Goal: Task Accomplishment & Management: Manage account settings

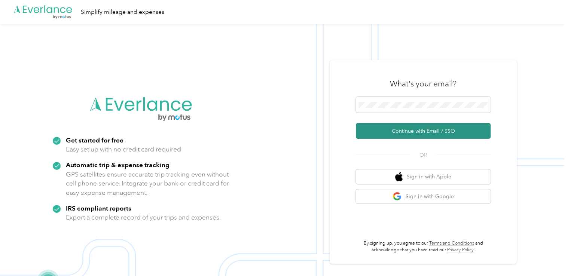
click at [412, 128] on button "Continue with Email / SSO" at bounding box center [423, 131] width 135 height 16
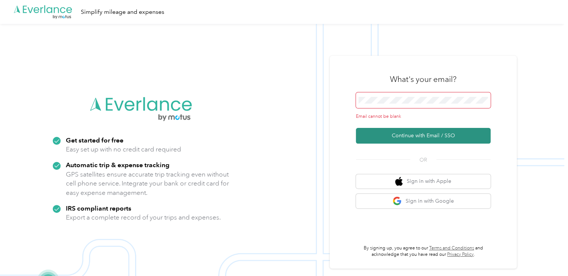
click at [373, 134] on button "Continue with Email / SSO" at bounding box center [423, 136] width 135 height 16
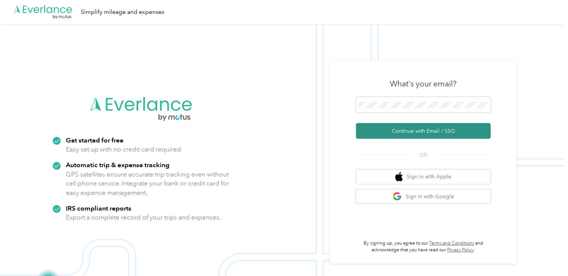
click at [403, 130] on button "Continue with Email / SSO" at bounding box center [423, 131] width 135 height 16
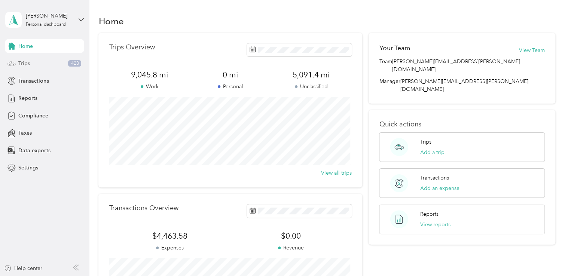
click at [33, 65] on div "Trips 428" at bounding box center [44, 63] width 79 height 13
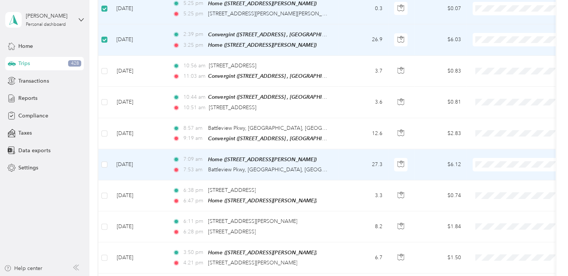
scroll to position [210, 0]
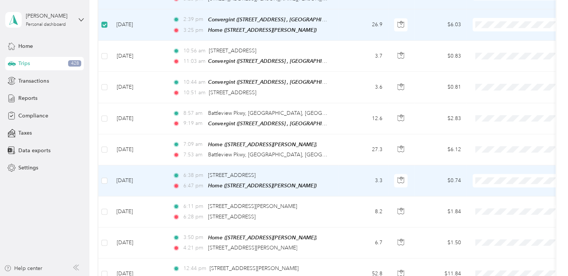
click at [103, 171] on td at bounding box center [104, 180] width 12 height 31
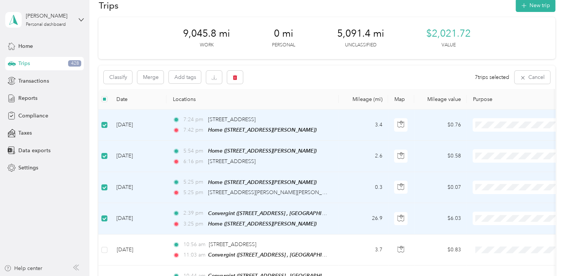
scroll to position [0, 0]
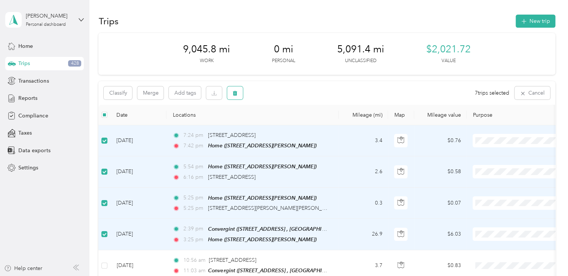
click at [236, 91] on icon "button" at bounding box center [235, 93] width 4 height 5
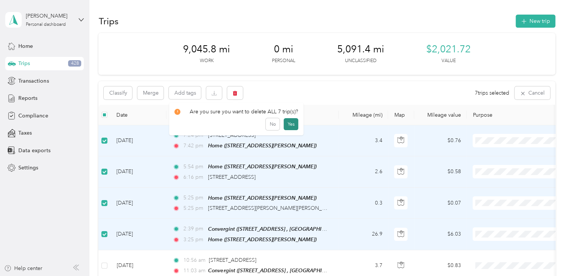
click at [288, 128] on button "Yes" at bounding box center [291, 124] width 15 height 12
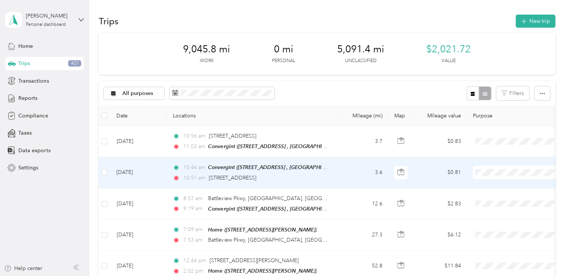
click at [121, 183] on td "[DATE]" at bounding box center [138, 172] width 56 height 31
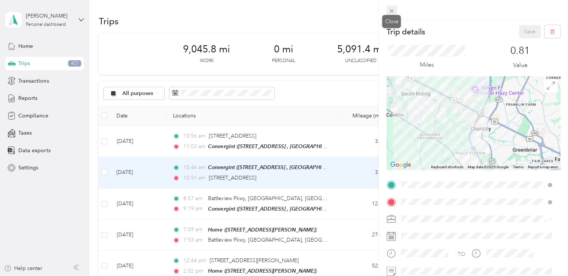
click at [394, 13] on icon at bounding box center [392, 11] width 6 height 6
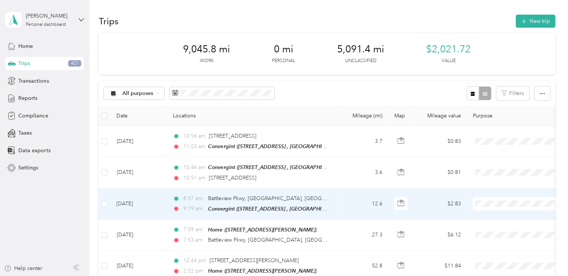
click at [129, 189] on td "[DATE]" at bounding box center [138, 204] width 56 height 31
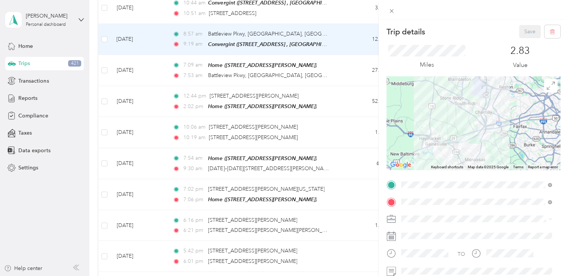
scroll to position [180, 0]
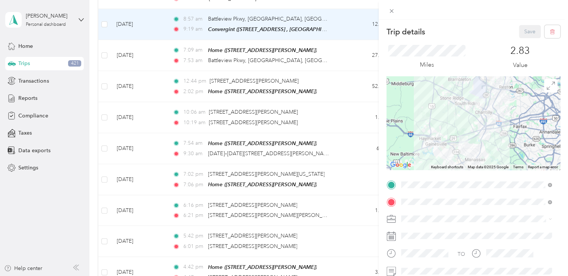
click at [104, 179] on div "Trip details Save This trip cannot be edited because it is either under review,…" at bounding box center [284, 138] width 568 height 276
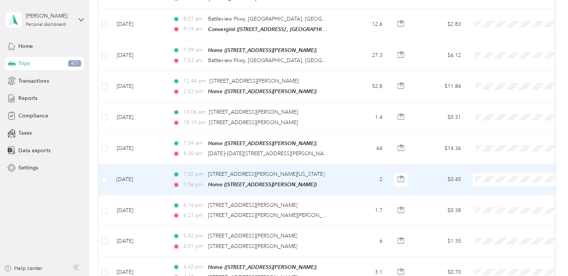
click at [104, 179] on label at bounding box center [104, 180] width 6 height 8
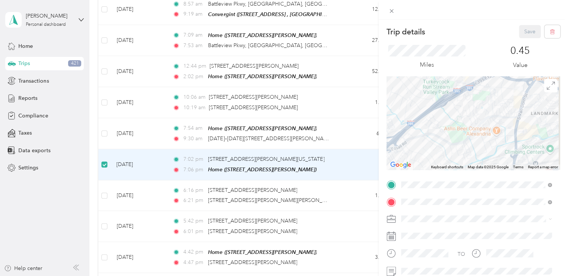
scroll to position [209, 0]
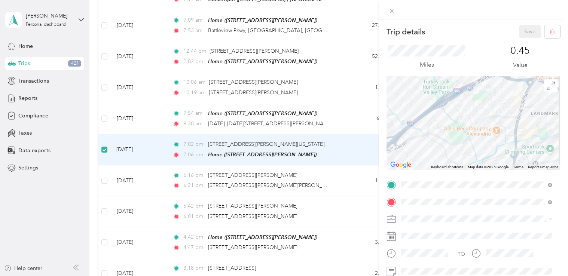
click at [104, 179] on div "Trip details Save This trip cannot be edited because it is either under review,…" at bounding box center [284, 138] width 568 height 276
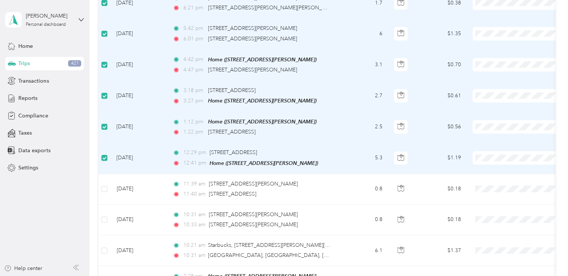
scroll to position [389, 0]
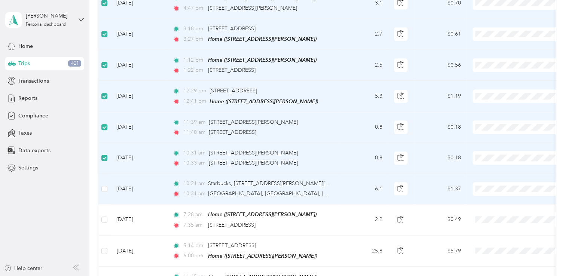
click at [104, 185] on label at bounding box center [104, 189] width 6 height 8
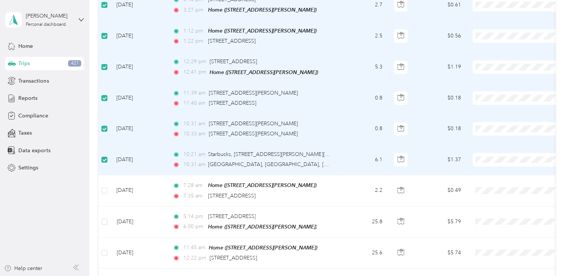
scroll to position [478, 0]
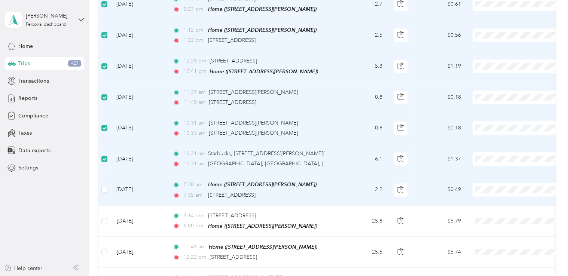
click at [104, 179] on td at bounding box center [104, 189] width 12 height 31
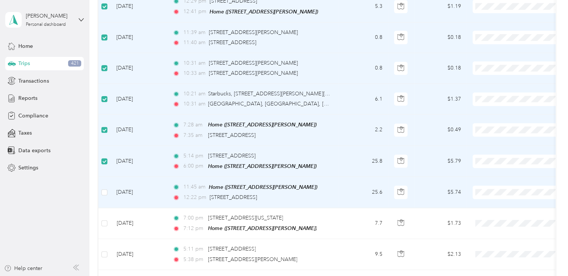
click at [104, 188] on label at bounding box center [104, 192] width 6 height 8
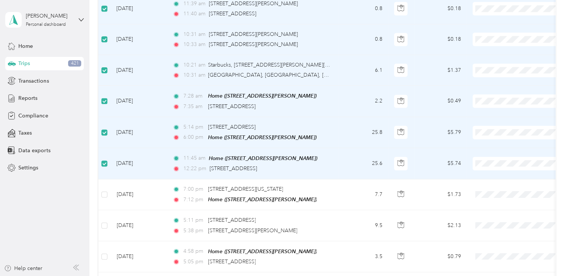
scroll to position [568, 0]
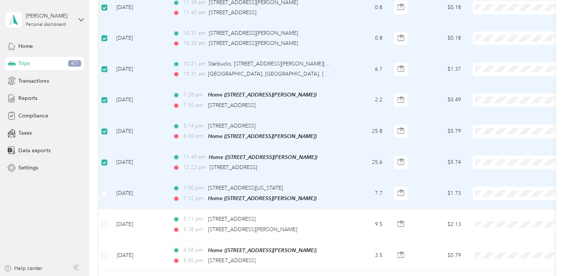
click at [104, 182] on td at bounding box center [104, 193] width 12 height 31
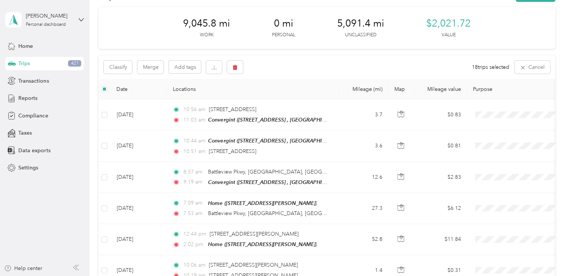
scroll to position [25, 0]
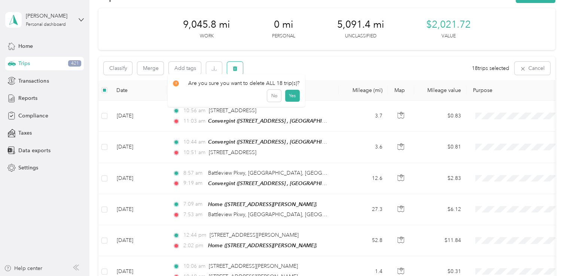
click at [238, 68] on button "button" at bounding box center [235, 68] width 16 height 13
click at [288, 98] on button "Yes" at bounding box center [292, 100] width 15 height 12
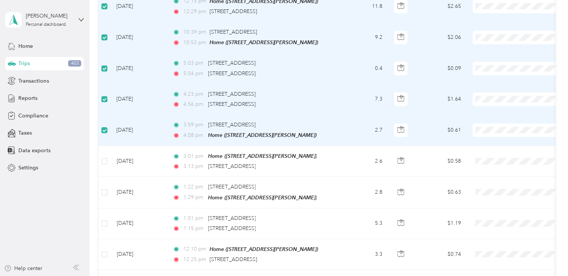
scroll to position [367, 0]
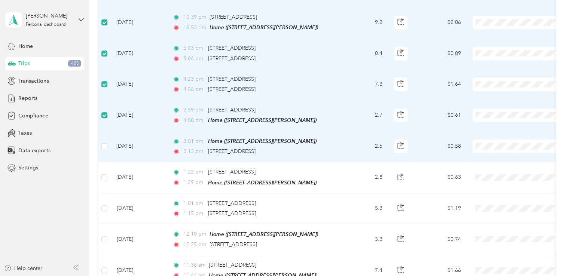
click at [103, 142] on label at bounding box center [104, 146] width 6 height 8
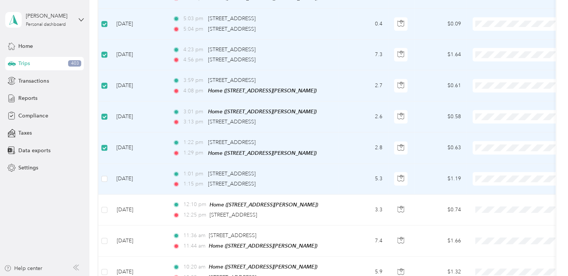
scroll to position [397, 0]
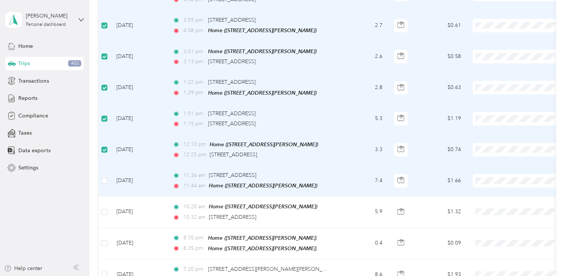
click at [105, 177] on label at bounding box center [104, 181] width 6 height 8
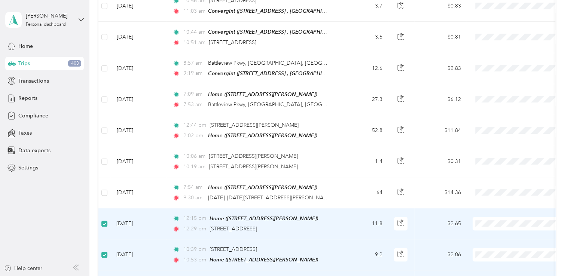
scroll to position [64, 0]
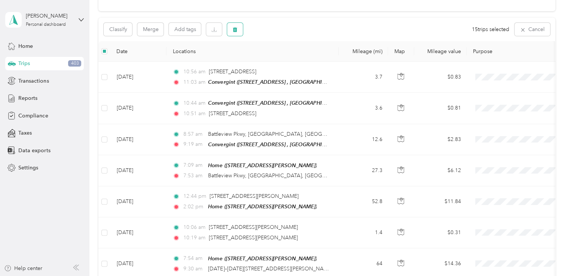
click at [238, 31] on button "button" at bounding box center [235, 29] width 16 height 13
click at [294, 63] on button "Yes" at bounding box center [292, 61] width 15 height 12
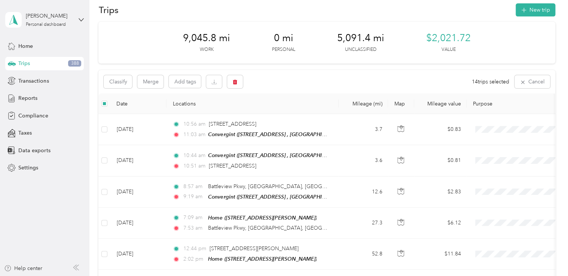
scroll to position [0, 0]
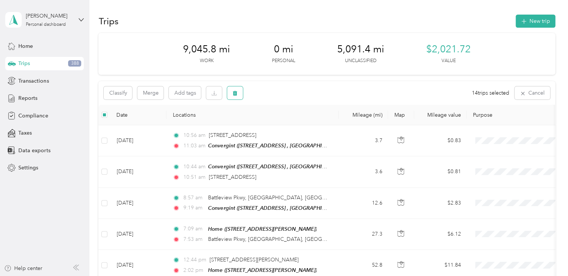
click at [238, 92] on button "button" at bounding box center [235, 92] width 16 height 13
click at [296, 125] on button "Yes" at bounding box center [292, 124] width 15 height 12
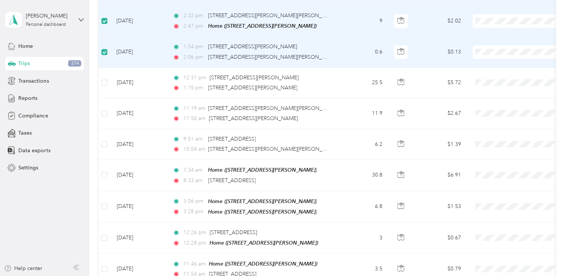
scroll to position [495, 0]
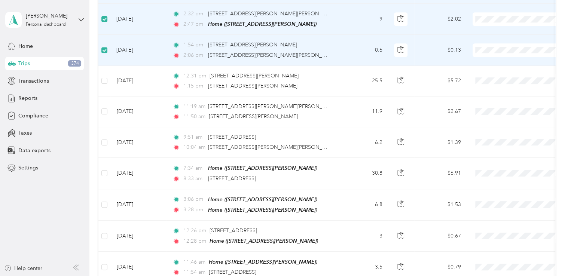
click at [105, 48] on label at bounding box center [104, 50] width 6 height 8
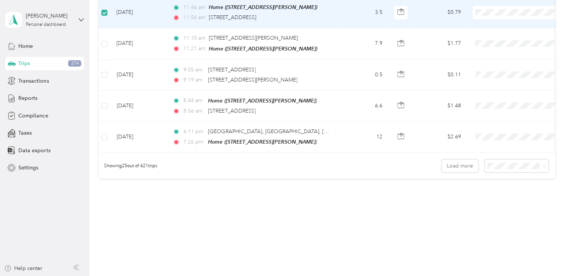
scroll to position [752, 0]
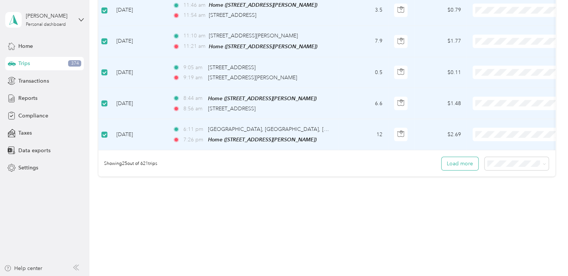
click at [464, 162] on button "Load more" at bounding box center [460, 163] width 37 height 13
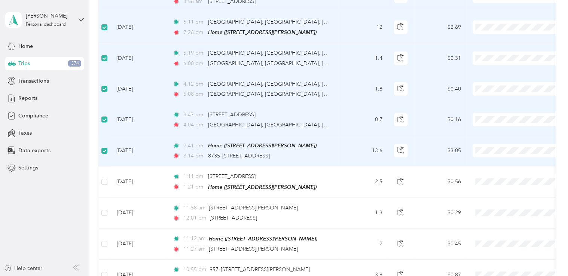
scroll to position [872, 0]
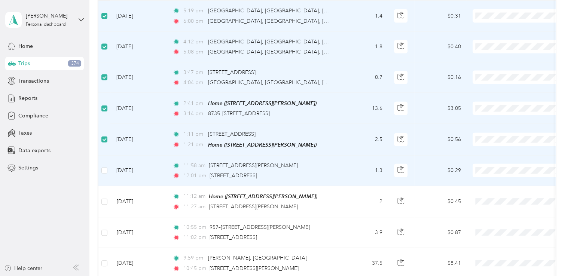
click at [103, 167] on label at bounding box center [104, 171] width 6 height 8
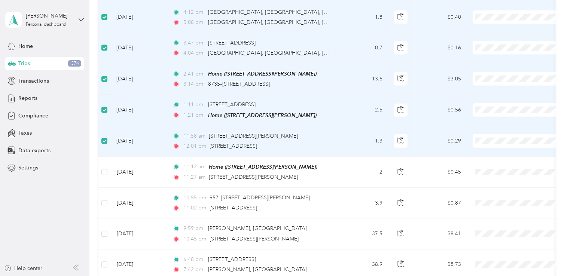
scroll to position [932, 0]
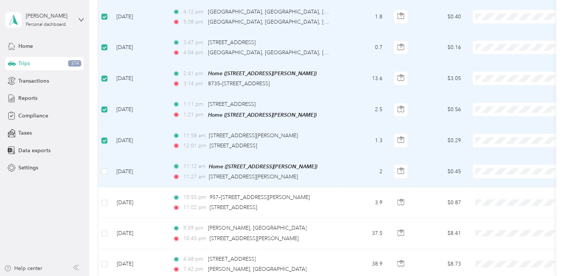
click at [103, 168] on label at bounding box center [104, 172] width 6 height 8
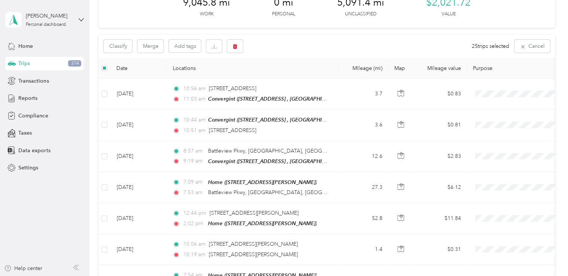
scroll to position [0, 0]
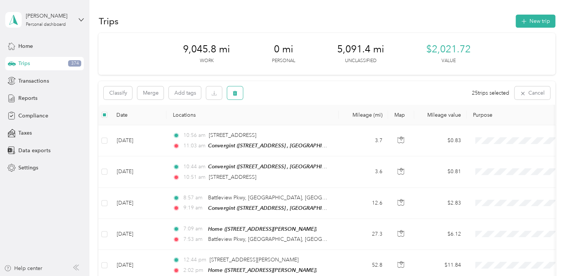
click at [239, 91] on button "button" at bounding box center [235, 92] width 16 height 13
click at [290, 128] on button "Yes" at bounding box center [292, 124] width 15 height 12
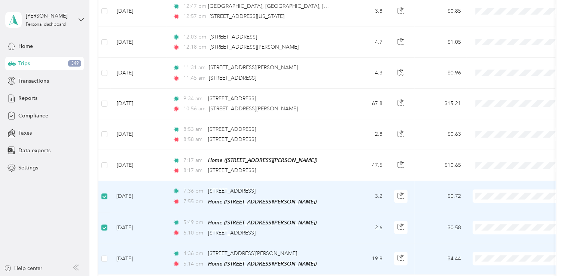
scroll to position [734, 0]
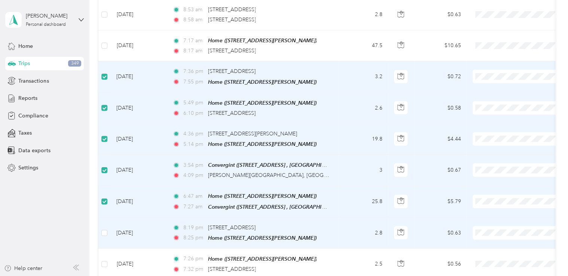
click at [104, 235] on td at bounding box center [104, 233] width 12 height 31
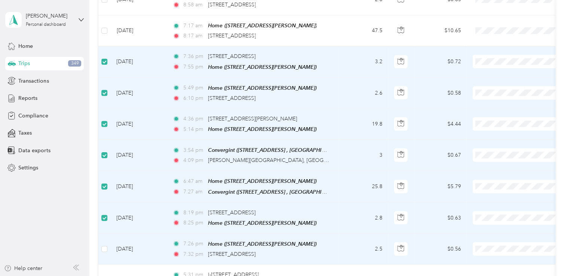
click at [104, 245] on label at bounding box center [104, 249] width 6 height 8
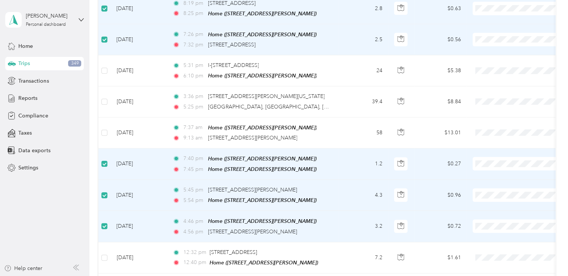
scroll to position [1079, 0]
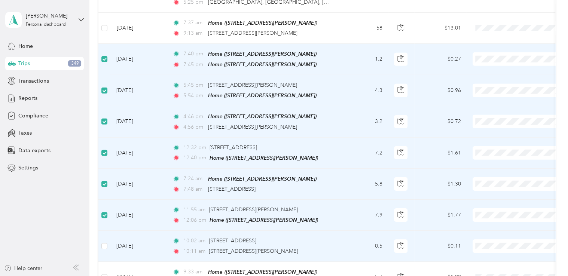
click at [103, 242] on label at bounding box center [104, 246] width 6 height 8
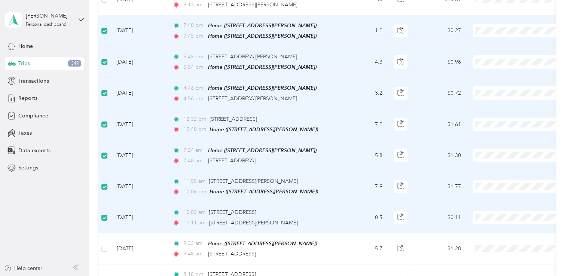
scroll to position [1198, 0]
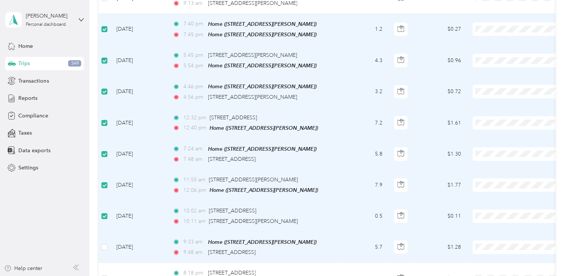
click at [103, 243] on label at bounding box center [104, 247] width 6 height 8
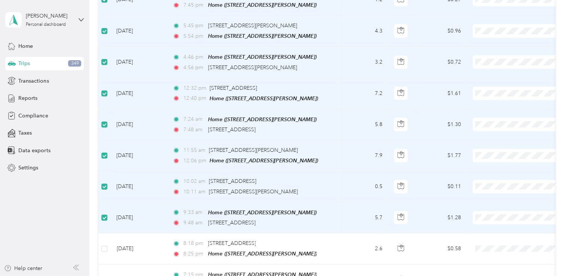
scroll to position [1228, 0]
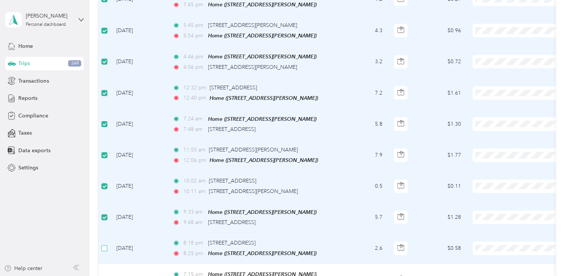
click at [104, 244] on label at bounding box center [104, 248] width 6 height 8
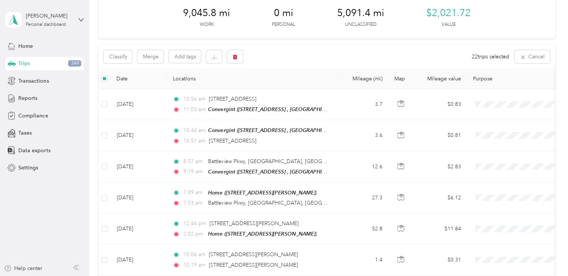
scroll to position [0, 0]
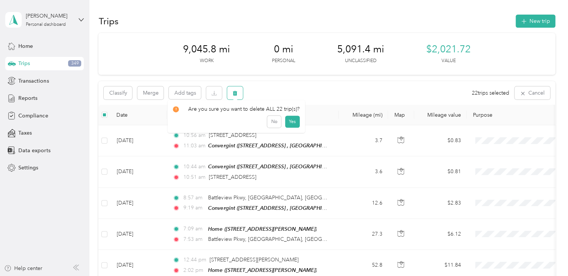
click at [238, 94] on icon "button" at bounding box center [235, 93] width 5 height 5
click at [285, 121] on button "Yes" at bounding box center [292, 124] width 15 height 12
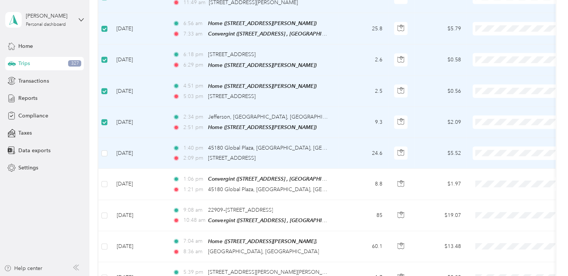
scroll to position [1118, 0]
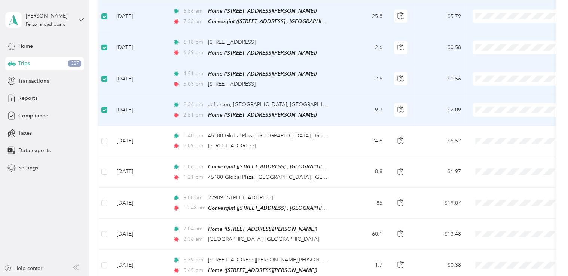
click at [107, 106] on td at bounding box center [104, 110] width 12 height 31
click at [106, 103] on td at bounding box center [104, 110] width 12 height 31
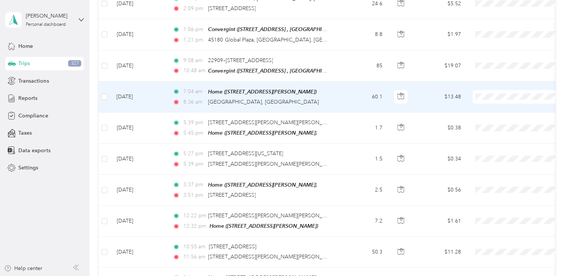
scroll to position [1267, 0]
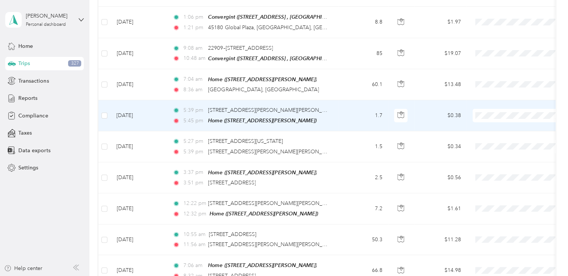
click at [106, 112] on label at bounding box center [104, 116] width 6 height 8
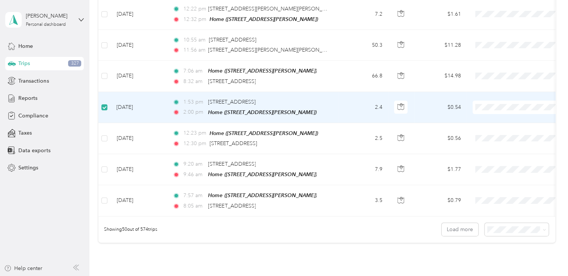
scroll to position [1477, 0]
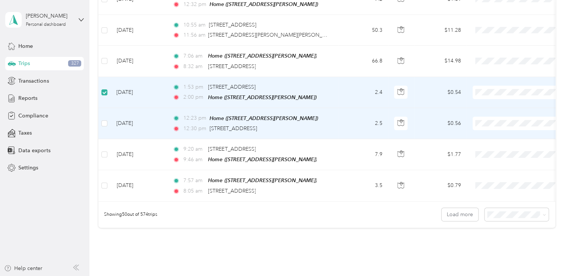
click at [105, 119] on label at bounding box center [104, 123] width 6 height 8
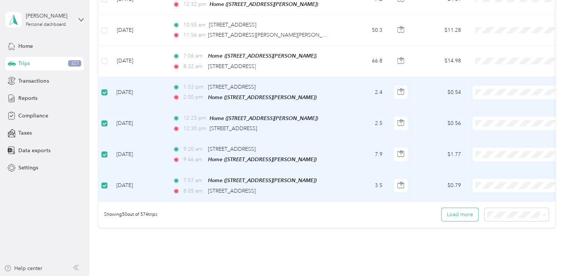
click at [463, 208] on button "Load more" at bounding box center [460, 214] width 37 height 13
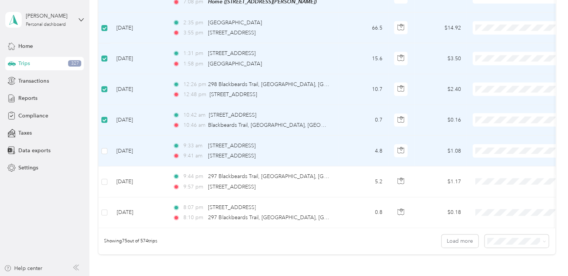
scroll to position [2211, 0]
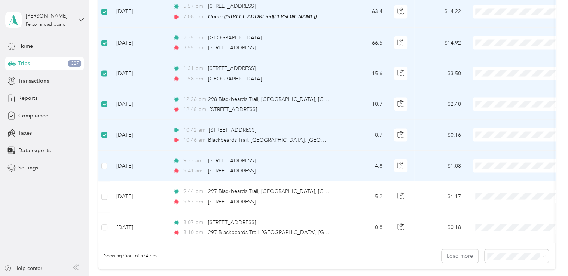
click at [103, 162] on label at bounding box center [104, 166] width 6 height 8
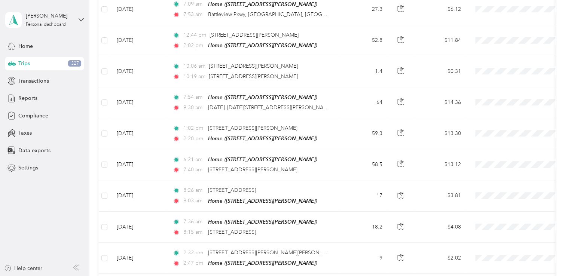
scroll to position [0, 0]
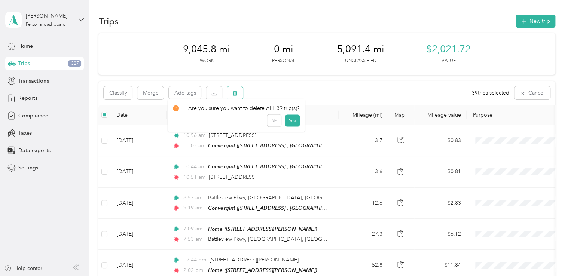
click at [235, 92] on icon "button" at bounding box center [235, 93] width 4 height 5
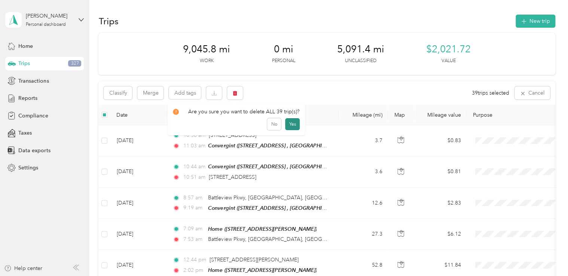
click at [289, 123] on button "Yes" at bounding box center [292, 124] width 15 height 12
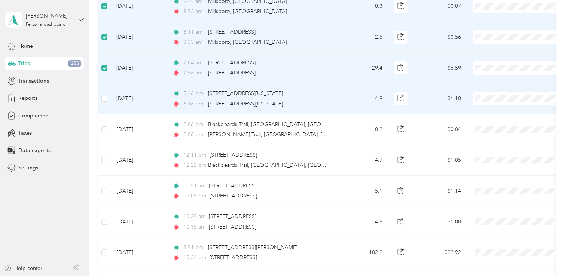
scroll to position [1437, 0]
click at [104, 94] on label at bounding box center [104, 98] width 6 height 8
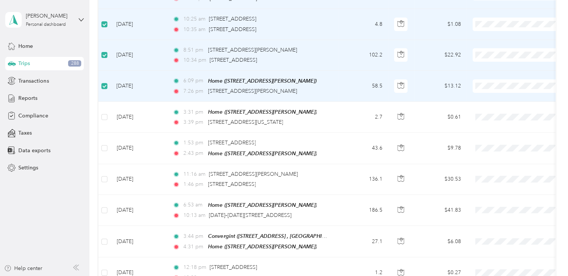
scroll to position [1646, 0]
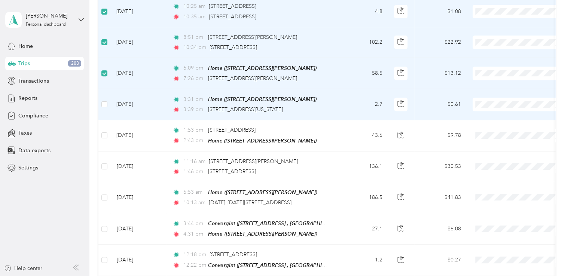
click at [104, 100] on label at bounding box center [104, 104] width 6 height 8
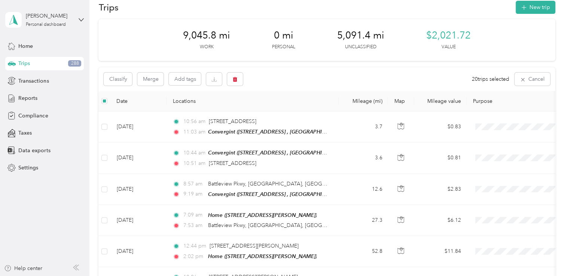
scroll to position [0, 0]
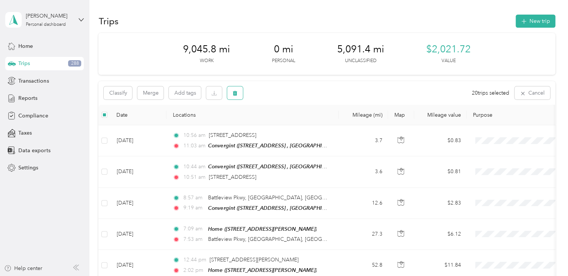
click at [241, 91] on button "button" at bounding box center [235, 92] width 16 height 13
click at [285, 125] on button "Yes" at bounding box center [292, 124] width 15 height 12
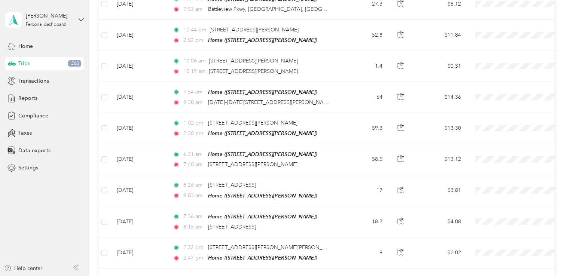
scroll to position [252, 0]
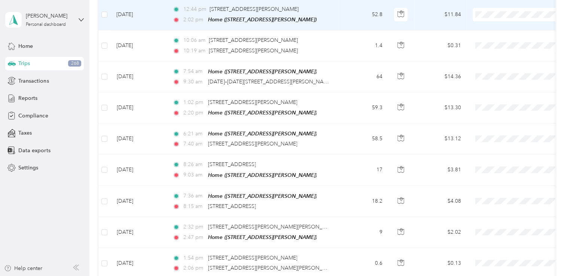
click at [497, 16] on span at bounding box center [519, 14] width 93 height 13
click at [500, 22] on li "Convergint Technologies" at bounding box center [519, 25] width 93 height 13
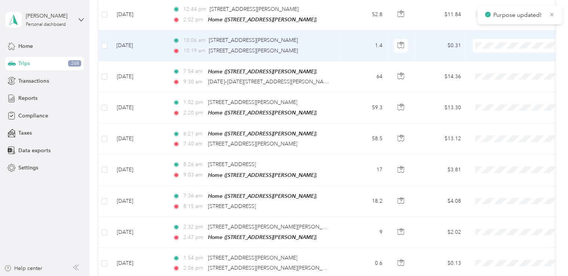
click at [497, 53] on span "Convergint Technologies" at bounding box center [526, 57] width 69 height 8
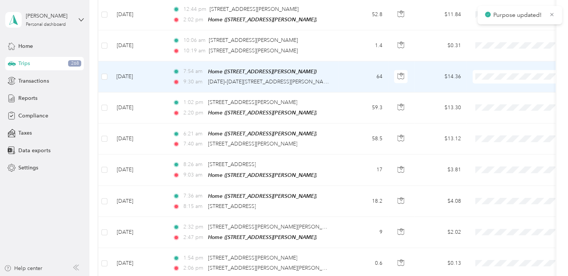
click at [498, 86] on span "Convergint Technologies" at bounding box center [526, 87] width 69 height 8
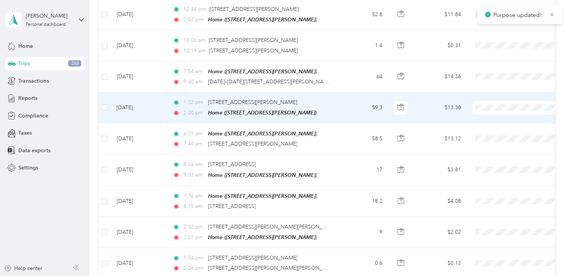
click at [499, 116] on span "Convergint Technologies" at bounding box center [526, 119] width 69 height 8
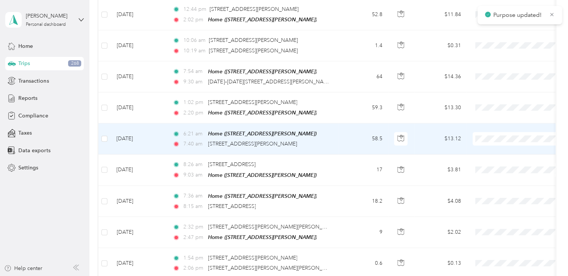
click at [499, 147] on span "Convergint Technologies" at bounding box center [526, 149] width 69 height 8
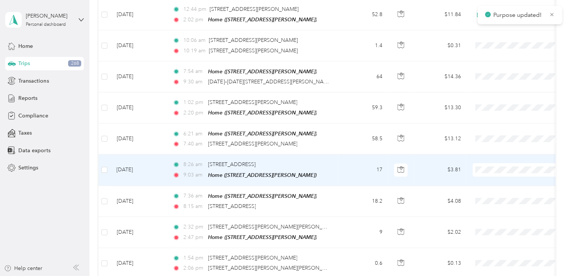
click at [496, 179] on span "Convergint Technologies" at bounding box center [526, 178] width 69 height 8
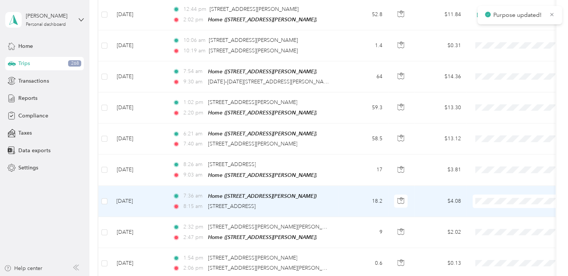
click at [495, 208] on span "Convergint Technologies" at bounding box center [526, 211] width 69 height 8
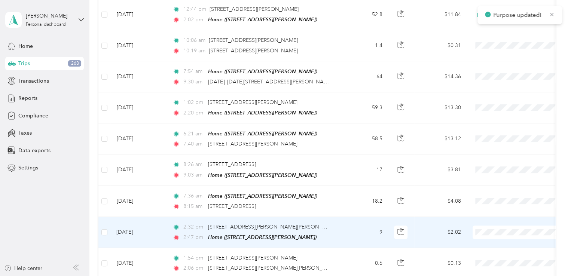
click at [493, 240] on span "Convergint Technologies" at bounding box center [526, 241] width 69 height 8
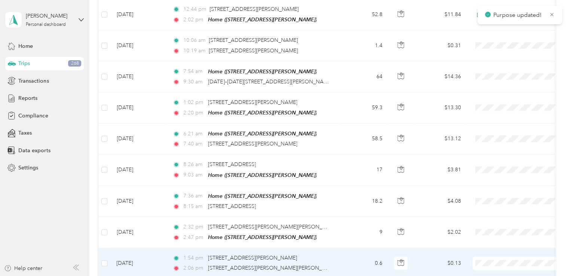
click at [497, 231] on li "Convergint Technologies" at bounding box center [519, 230] width 93 height 13
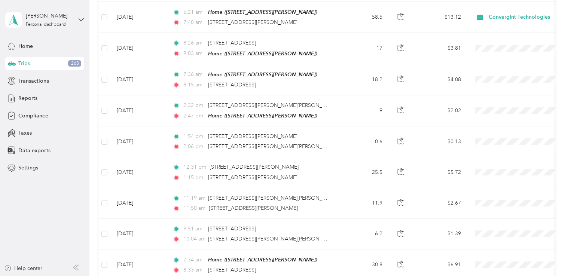
scroll to position [391, 0]
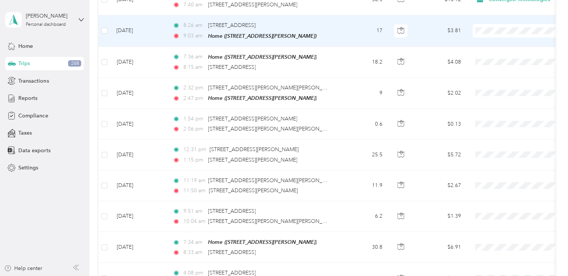
click at [496, 32] on span at bounding box center [519, 30] width 93 height 13
click at [499, 30] on span at bounding box center [519, 30] width 93 height 13
click at [502, 36] on li "Convergint Technologies" at bounding box center [519, 40] width 93 height 13
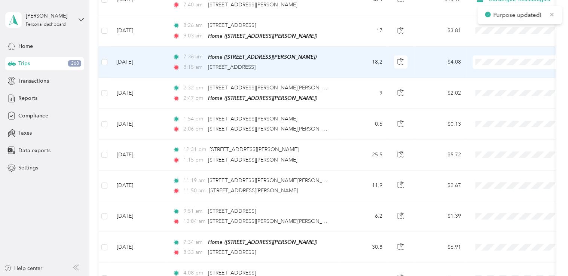
click at [497, 72] on li "Convergint Technologies" at bounding box center [519, 70] width 93 height 13
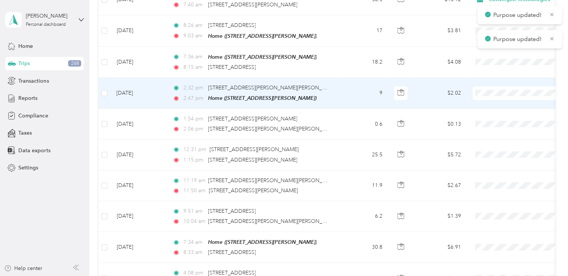
click at [495, 86] on span at bounding box center [519, 92] width 93 height 13
click at [500, 97] on li "Convergint Technologies" at bounding box center [519, 101] width 93 height 13
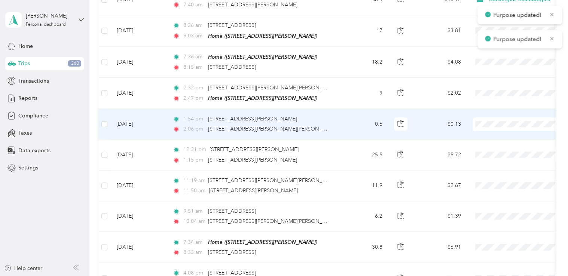
click at [492, 118] on span at bounding box center [519, 124] width 93 height 13
click at [497, 130] on span "Convergint Technologies" at bounding box center [526, 133] width 69 height 8
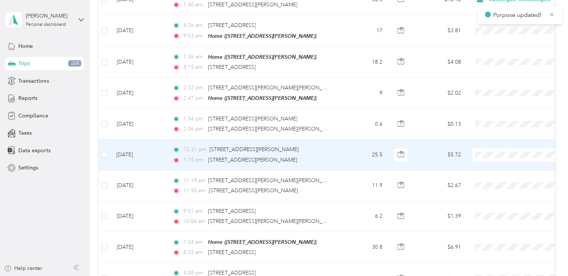
click at [499, 158] on li "Convergint Technologies" at bounding box center [519, 163] width 93 height 13
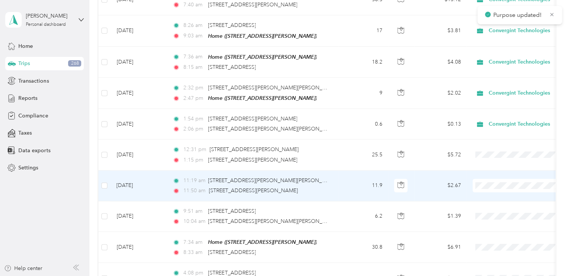
click at [493, 192] on span "Convergint Technologies" at bounding box center [526, 194] width 69 height 8
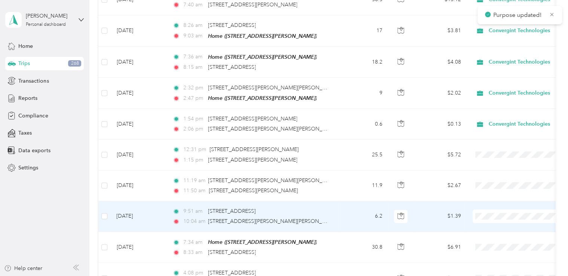
click at [496, 223] on span "Convergint Technologies" at bounding box center [526, 225] width 69 height 8
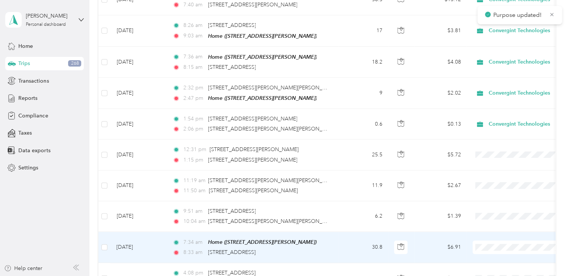
click at [497, 252] on span "Convergint Technologies" at bounding box center [526, 256] width 69 height 8
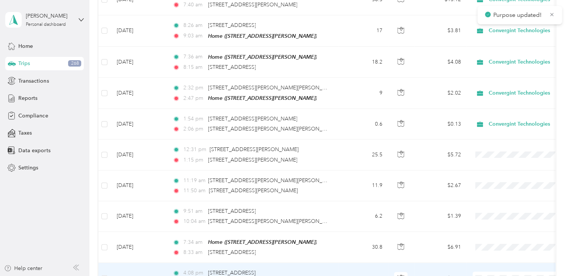
click at [500, 248] on ol "Convergint Technologies Personal" at bounding box center [519, 251] width 93 height 26
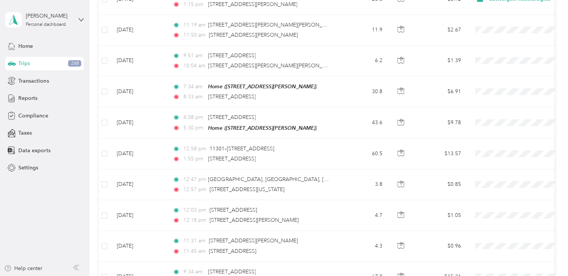
scroll to position [556, 0]
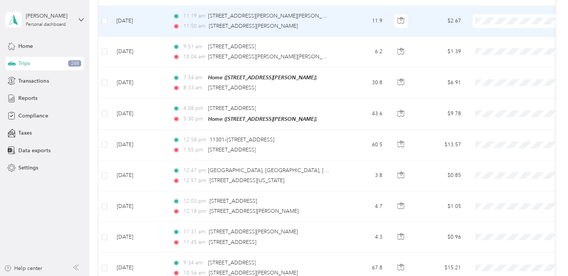
click at [503, 20] on span at bounding box center [519, 20] width 93 height 13
click at [499, 29] on span "Convergint Technologies" at bounding box center [526, 29] width 69 height 8
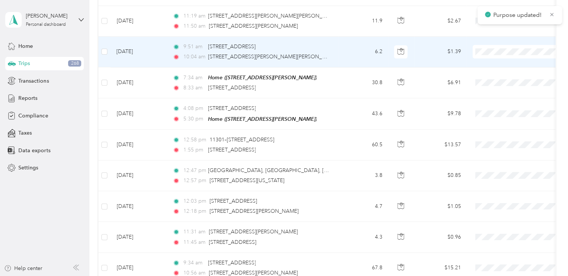
click at [497, 64] on ol "Convergint Technologies Personal" at bounding box center [519, 67] width 93 height 26
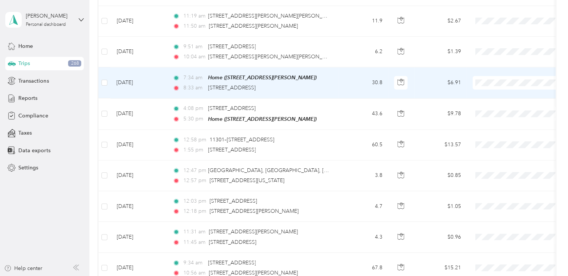
click at [496, 90] on span "Convergint Technologies" at bounding box center [526, 91] width 69 height 8
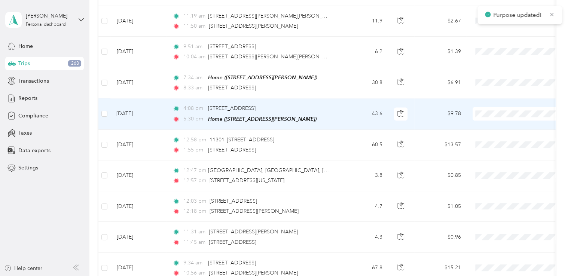
click at [493, 122] on span "Convergint Technologies" at bounding box center [526, 121] width 69 height 8
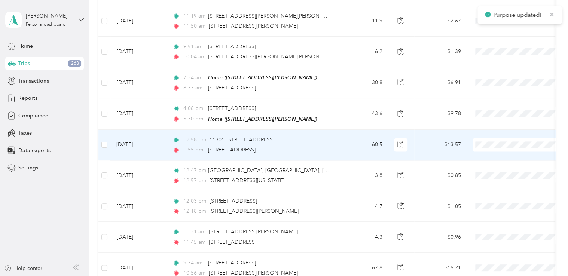
click at [492, 149] on span "Convergint Technologies" at bounding box center [526, 152] width 69 height 8
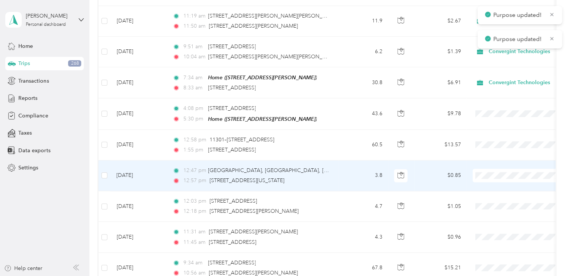
click at [490, 182] on span "Convergint Technologies" at bounding box center [519, 183] width 82 height 8
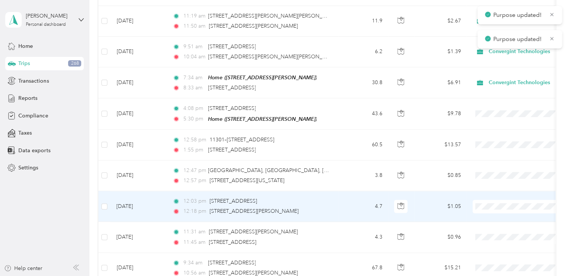
click at [490, 213] on span "Convergint Technologies" at bounding box center [519, 214] width 82 height 8
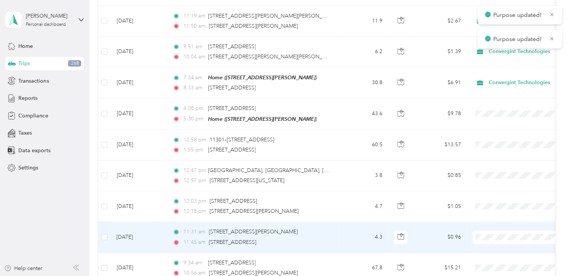
click at [490, 231] on span at bounding box center [519, 237] width 93 height 13
click at [493, 243] on span "Convergint Technologies" at bounding box center [526, 244] width 69 height 8
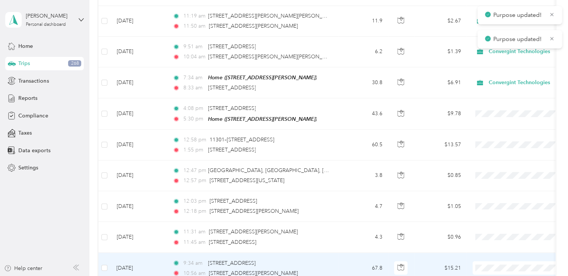
click at [493, 261] on span at bounding box center [519, 267] width 93 height 13
click at [502, 234] on span "Convergint Technologies" at bounding box center [526, 234] width 69 height 8
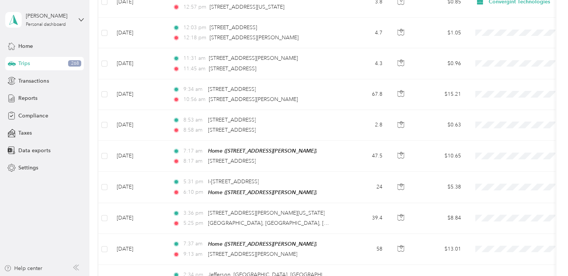
scroll to position [747, 0]
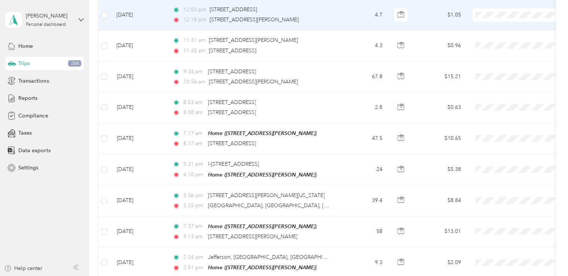
click at [502, 28] on ol "Convergint Technologies Personal" at bounding box center [519, 27] width 93 height 26
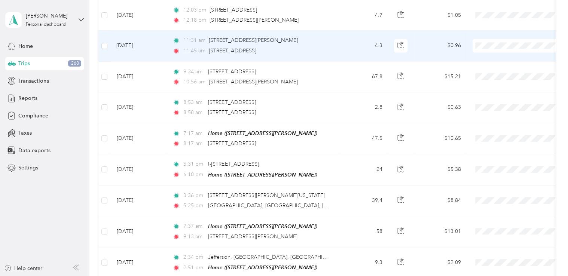
click at [500, 51] on span "Convergint Technologies" at bounding box center [526, 53] width 69 height 8
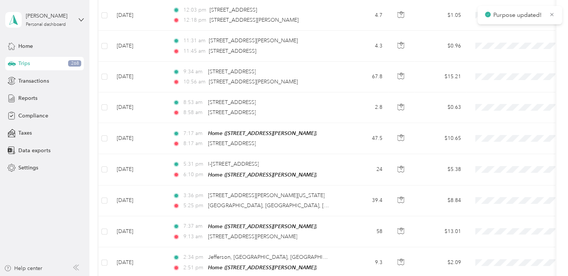
click at [479, 9] on div "Purpose updated!" at bounding box center [520, 15] width 85 height 18
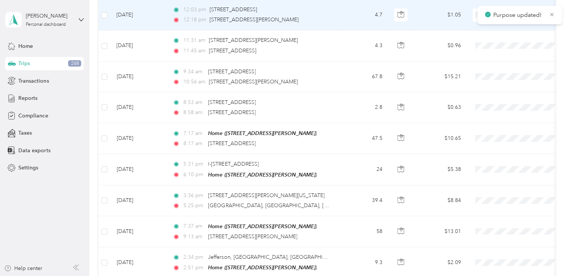
click at [472, 10] on td at bounding box center [519, 15] width 105 height 31
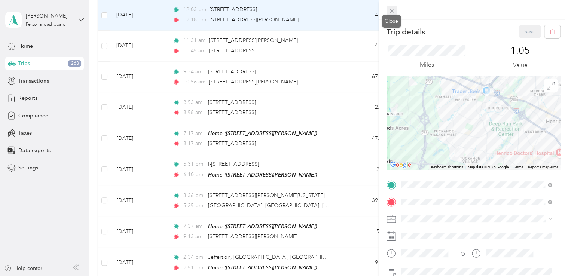
click at [391, 13] on icon at bounding box center [392, 11] width 6 height 6
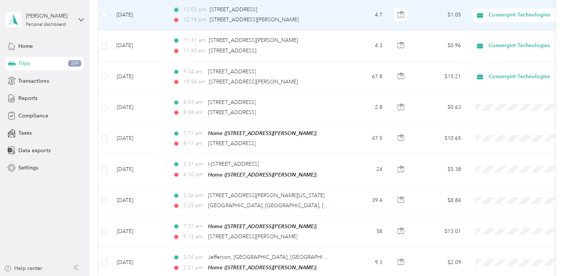
click at [494, 21] on span "Convergint Technologies" at bounding box center [523, 19] width 62 height 8
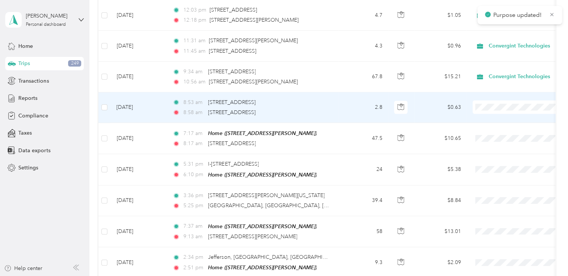
click at [486, 104] on span at bounding box center [519, 107] width 93 height 13
click at [492, 112] on span "Convergint Technologies" at bounding box center [526, 115] width 69 height 8
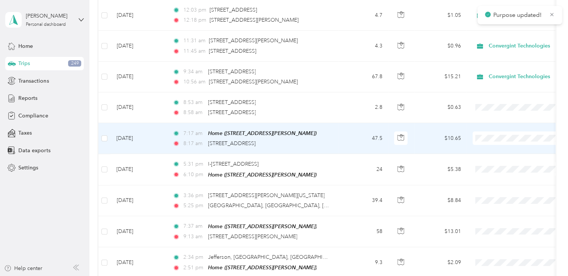
click at [492, 143] on span "Convergint Technologies" at bounding box center [526, 145] width 69 height 8
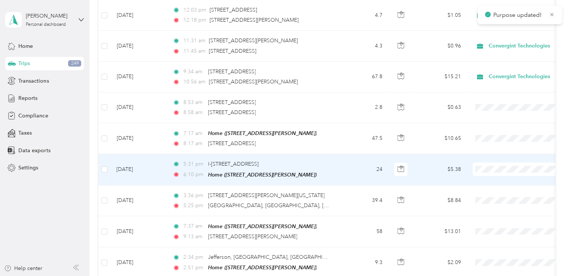
click at [494, 175] on span "Convergint Technologies" at bounding box center [526, 174] width 69 height 8
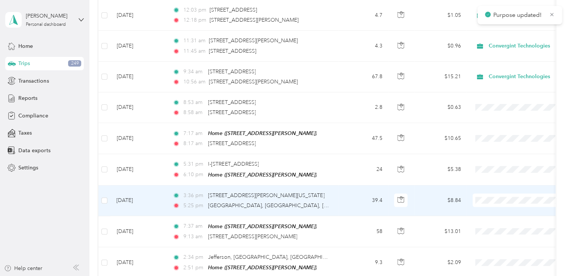
click at [496, 208] on span "Convergint Technologies" at bounding box center [526, 207] width 69 height 8
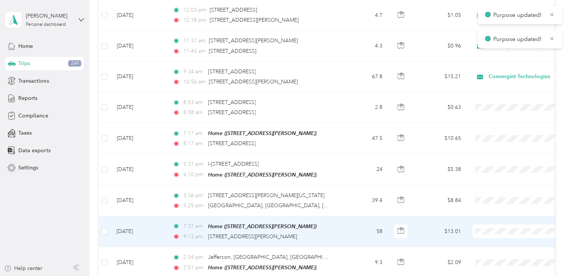
click at [495, 231] on li "Convergint Technologies" at bounding box center [519, 237] width 93 height 13
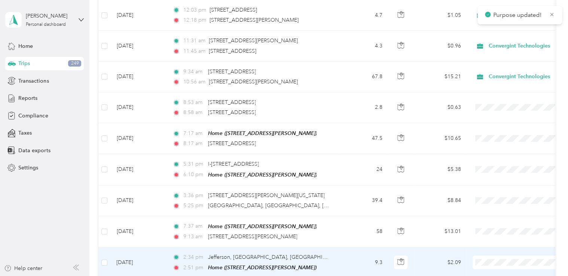
click at [504, 229] on li "Convergint Technologies" at bounding box center [519, 227] width 93 height 13
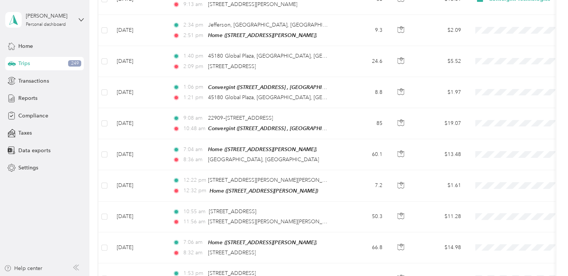
scroll to position [982, 0]
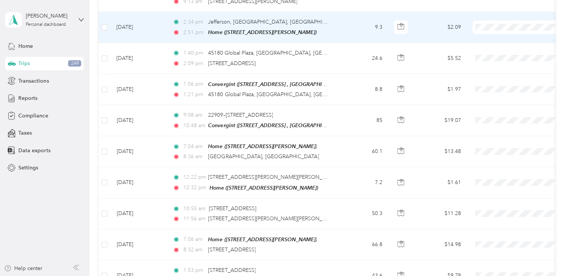
click at [498, 31] on span "Convergint Technologies" at bounding box center [526, 31] width 69 height 8
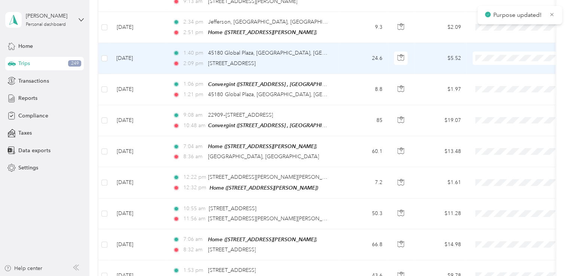
click at [497, 61] on span "Convergint Technologies" at bounding box center [526, 64] width 69 height 8
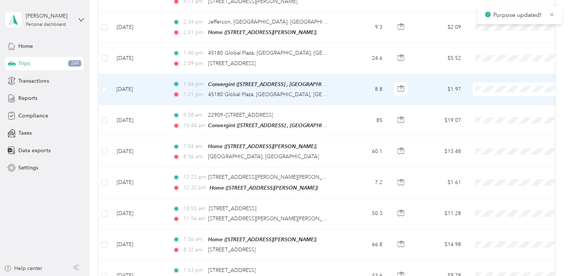
click at [499, 95] on li "Convergint Technologies" at bounding box center [519, 94] width 93 height 13
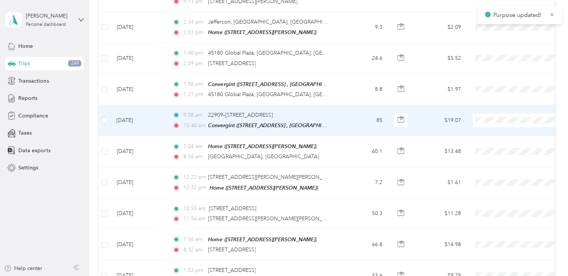
click at [498, 122] on span "Convergint Technologies" at bounding box center [526, 125] width 69 height 8
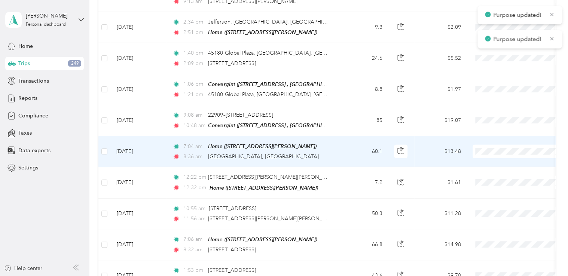
click at [497, 152] on span "Convergint Technologies" at bounding box center [526, 156] width 69 height 8
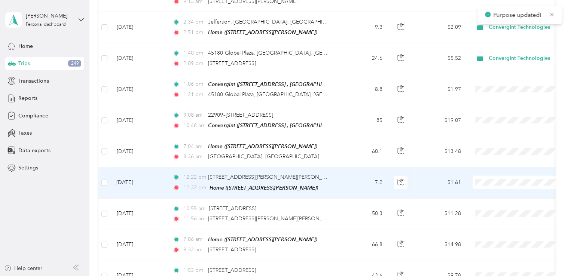
click at [496, 184] on span "Convergint Technologies" at bounding box center [526, 186] width 69 height 8
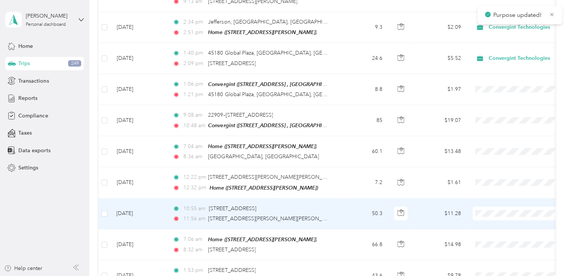
click at [496, 215] on span "Convergint Technologies" at bounding box center [526, 216] width 69 height 8
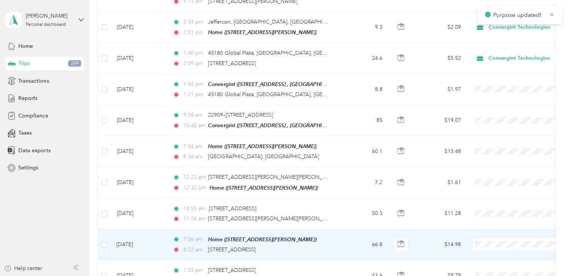
click at [498, 246] on span "Convergint Technologies" at bounding box center [526, 245] width 69 height 8
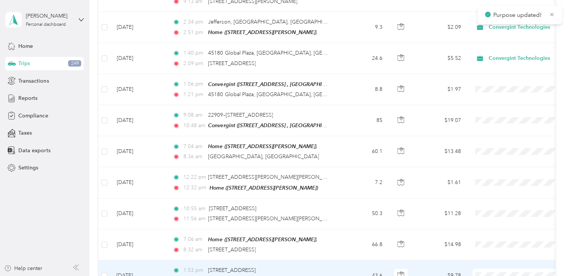
click at [496, 239] on li "Convergint Technologies" at bounding box center [519, 237] width 93 height 13
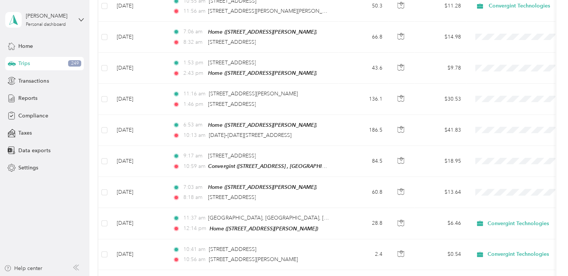
scroll to position [1187, 0]
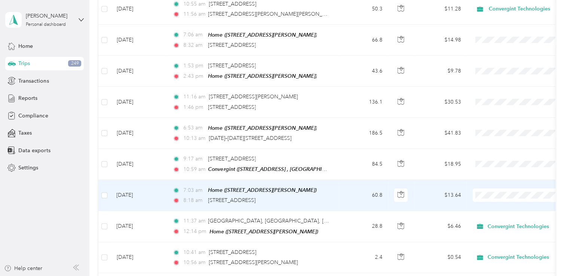
click at [500, 197] on span "Convergint Technologies" at bounding box center [526, 197] width 69 height 8
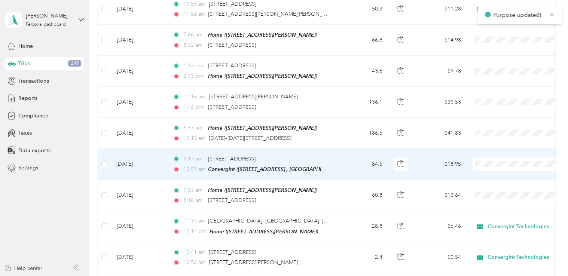
click at [494, 158] on span at bounding box center [519, 164] width 93 height 13
click at [497, 168] on li "Convergint Technologies" at bounding box center [519, 165] width 93 height 13
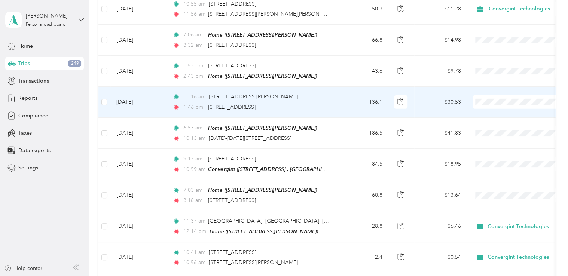
click at [507, 98] on td at bounding box center [519, 102] width 105 height 31
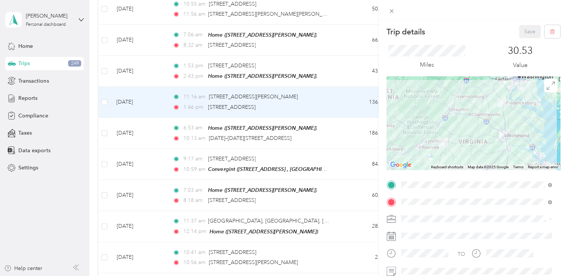
click at [306, 49] on div "Trip details Save This trip cannot be edited because it is either under review,…" at bounding box center [284, 138] width 568 height 276
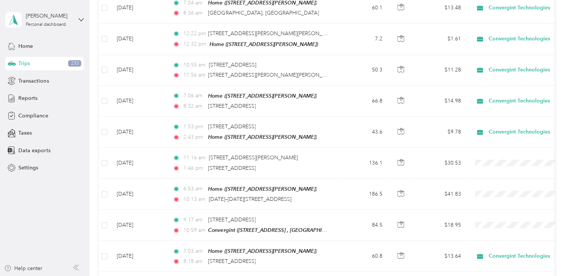
scroll to position [1230, 0]
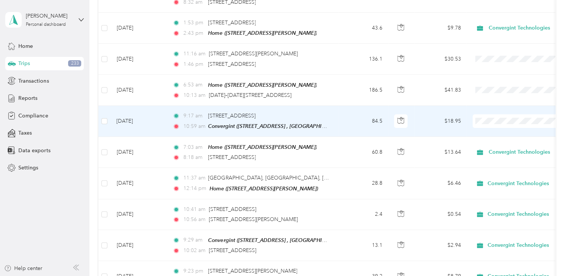
click at [494, 123] on span "Convergint Technologies" at bounding box center [526, 122] width 69 height 8
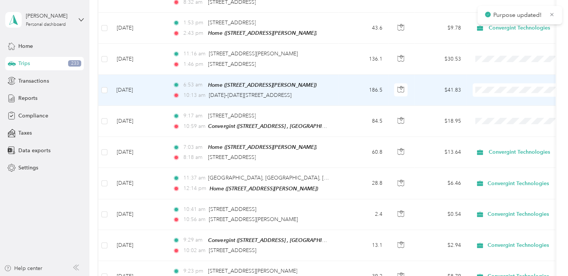
click at [493, 91] on span "Convergint Technologies" at bounding box center [526, 92] width 69 height 8
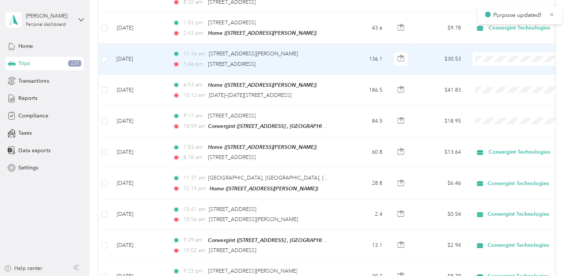
click at [494, 58] on span "Convergint Technologies" at bounding box center [526, 58] width 69 height 8
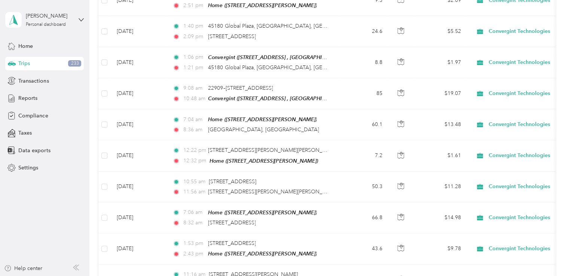
scroll to position [1072, 0]
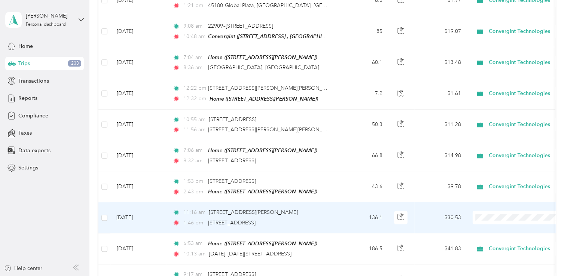
click at [498, 220] on span "Convergint Technologies" at bounding box center [526, 218] width 69 height 8
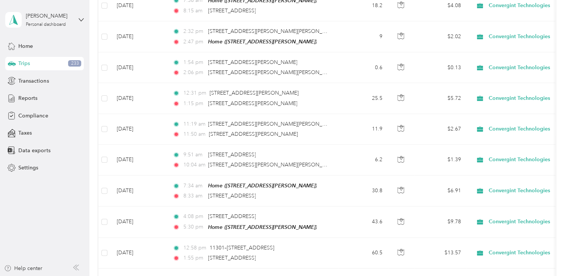
scroll to position [0, 0]
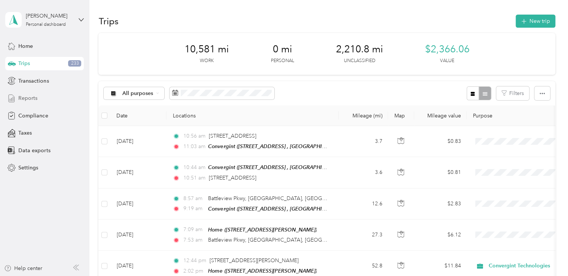
click at [33, 100] on span "Reports" at bounding box center [27, 98] width 19 height 8
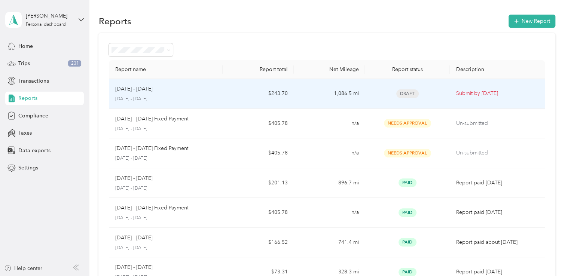
click at [452, 96] on td "Submit by [DATE]" at bounding box center [497, 94] width 95 height 30
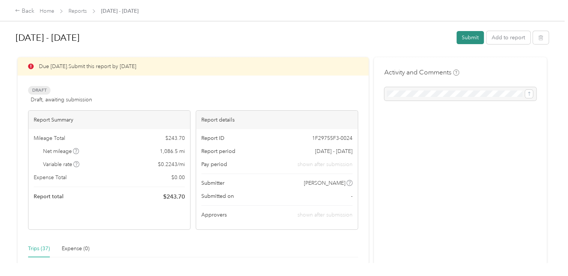
click at [475, 35] on button "Submit" at bounding box center [470, 37] width 27 height 13
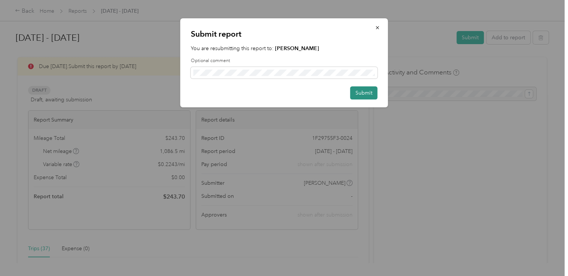
click at [354, 95] on button "Submit" at bounding box center [363, 92] width 27 height 13
